Goal: Transaction & Acquisition: Purchase product/service

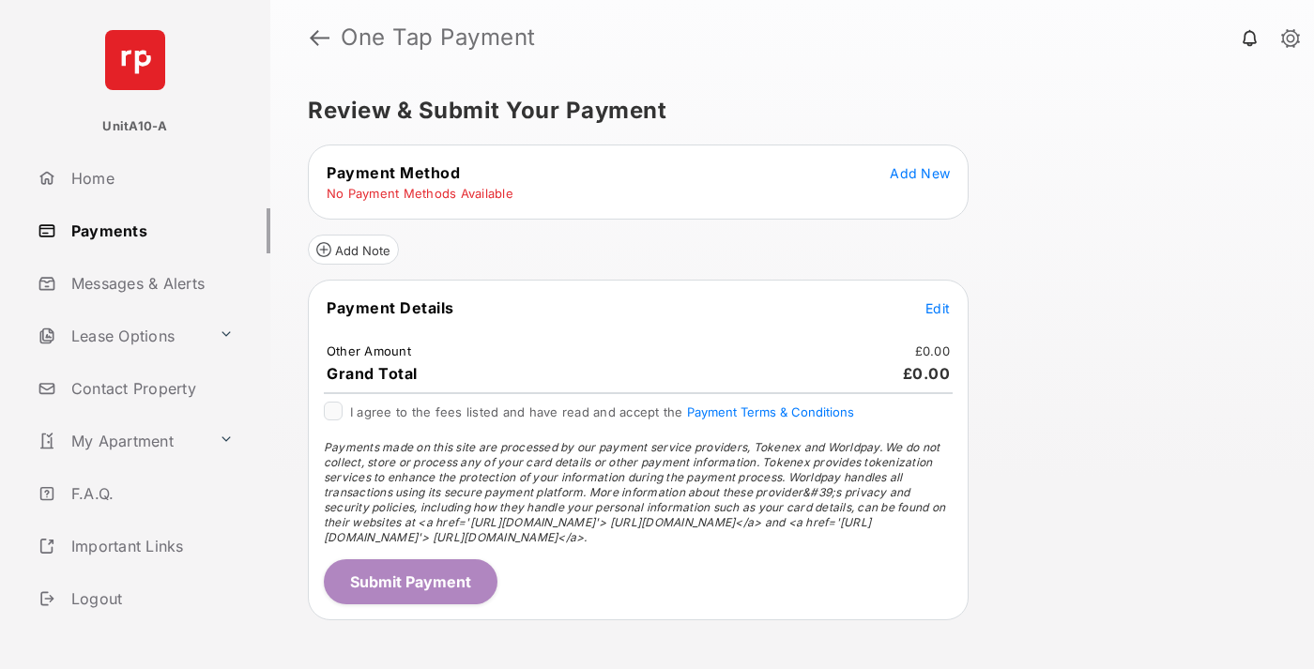
click at [920, 173] on span "Add New" at bounding box center [920, 173] width 60 height 16
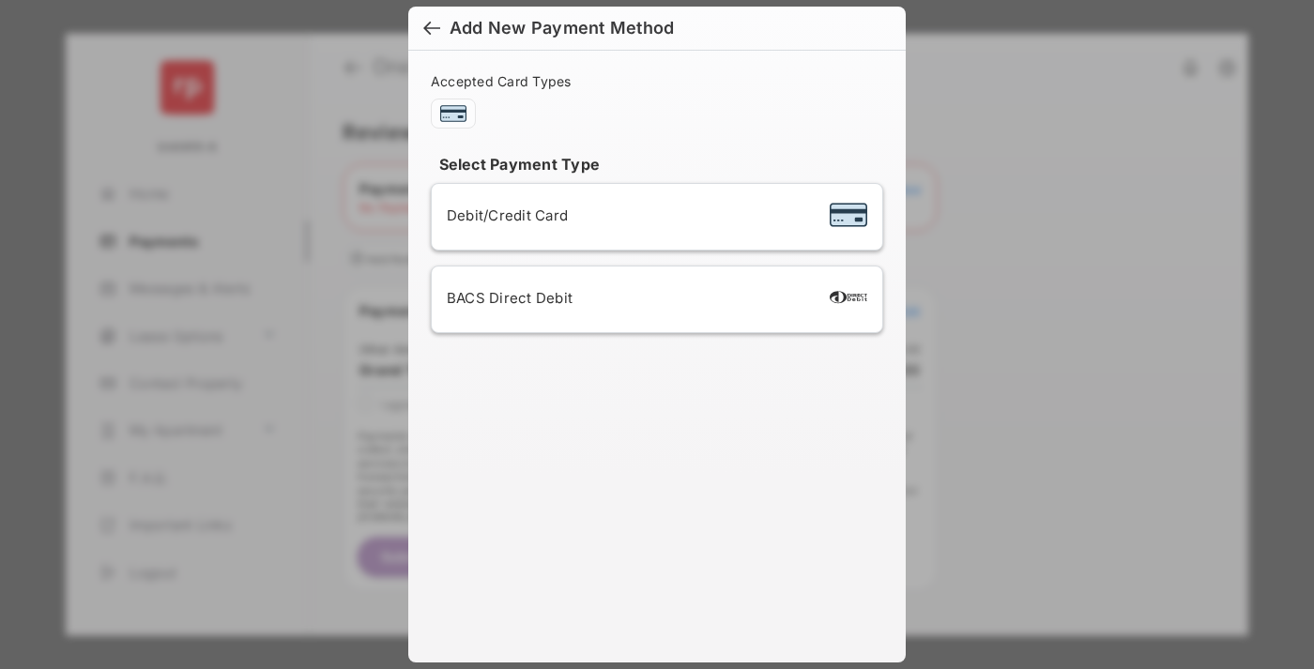
click at [502, 215] on span "Debit/Credit Card" at bounding box center [507, 215] width 121 height 18
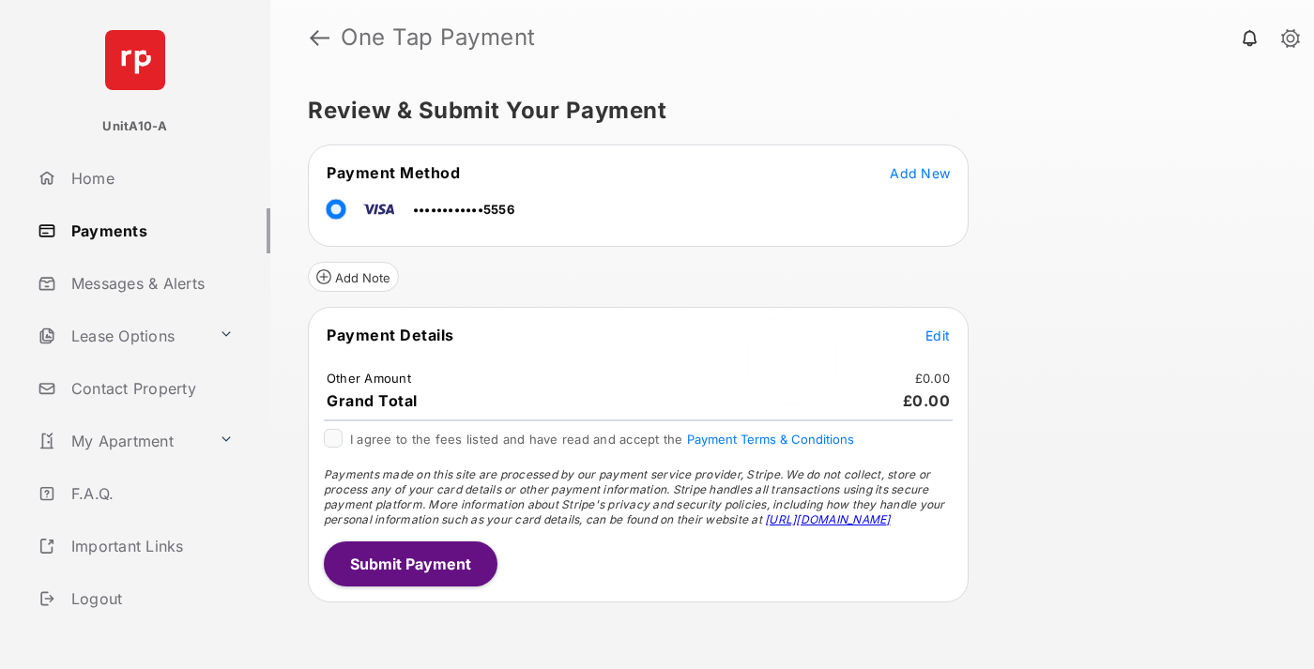
click at [937, 335] on span "Edit" at bounding box center [937, 335] width 24 height 16
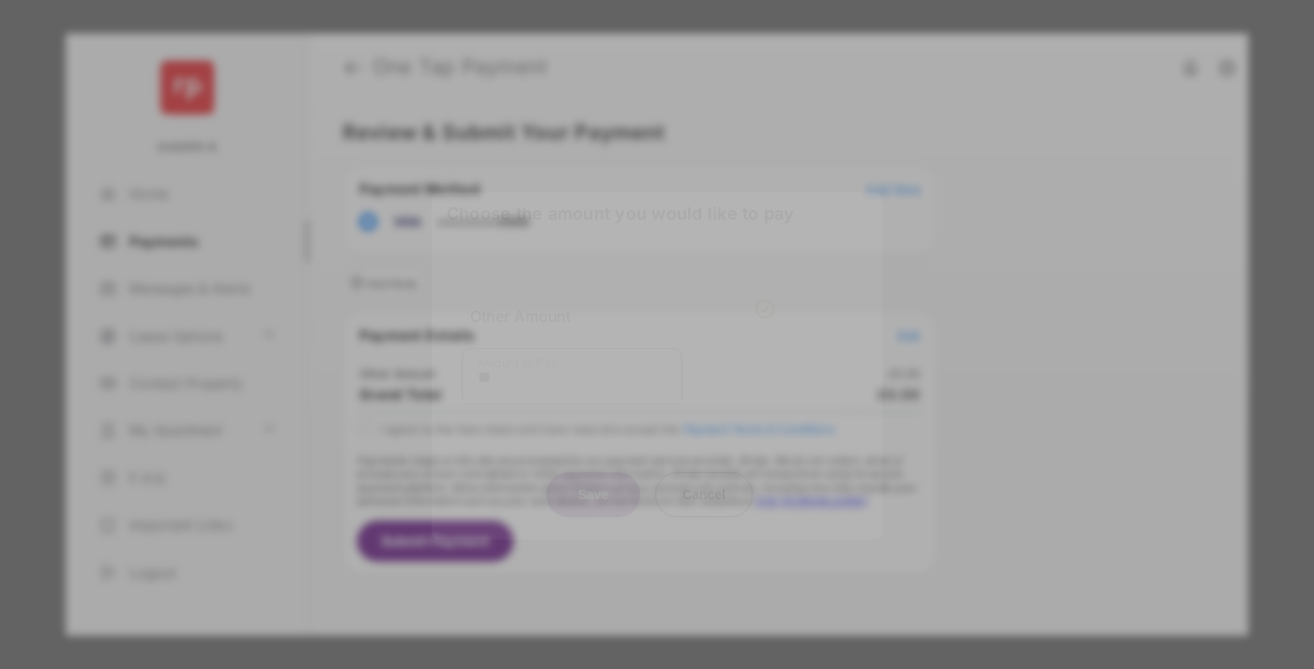
type input "**"
click at [593, 485] on button "Save" at bounding box center [593, 494] width 94 height 45
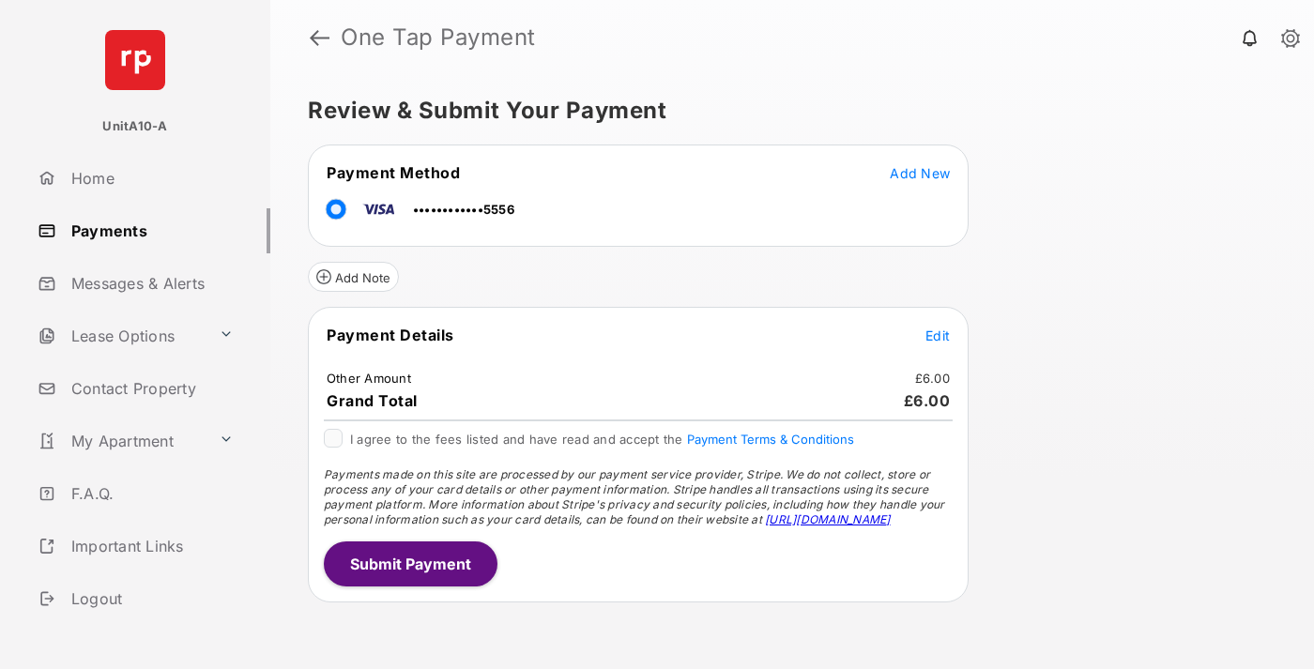
click at [409, 563] on button "Submit Payment" at bounding box center [411, 563] width 174 height 45
